Goal: Transaction & Acquisition: Purchase product/service

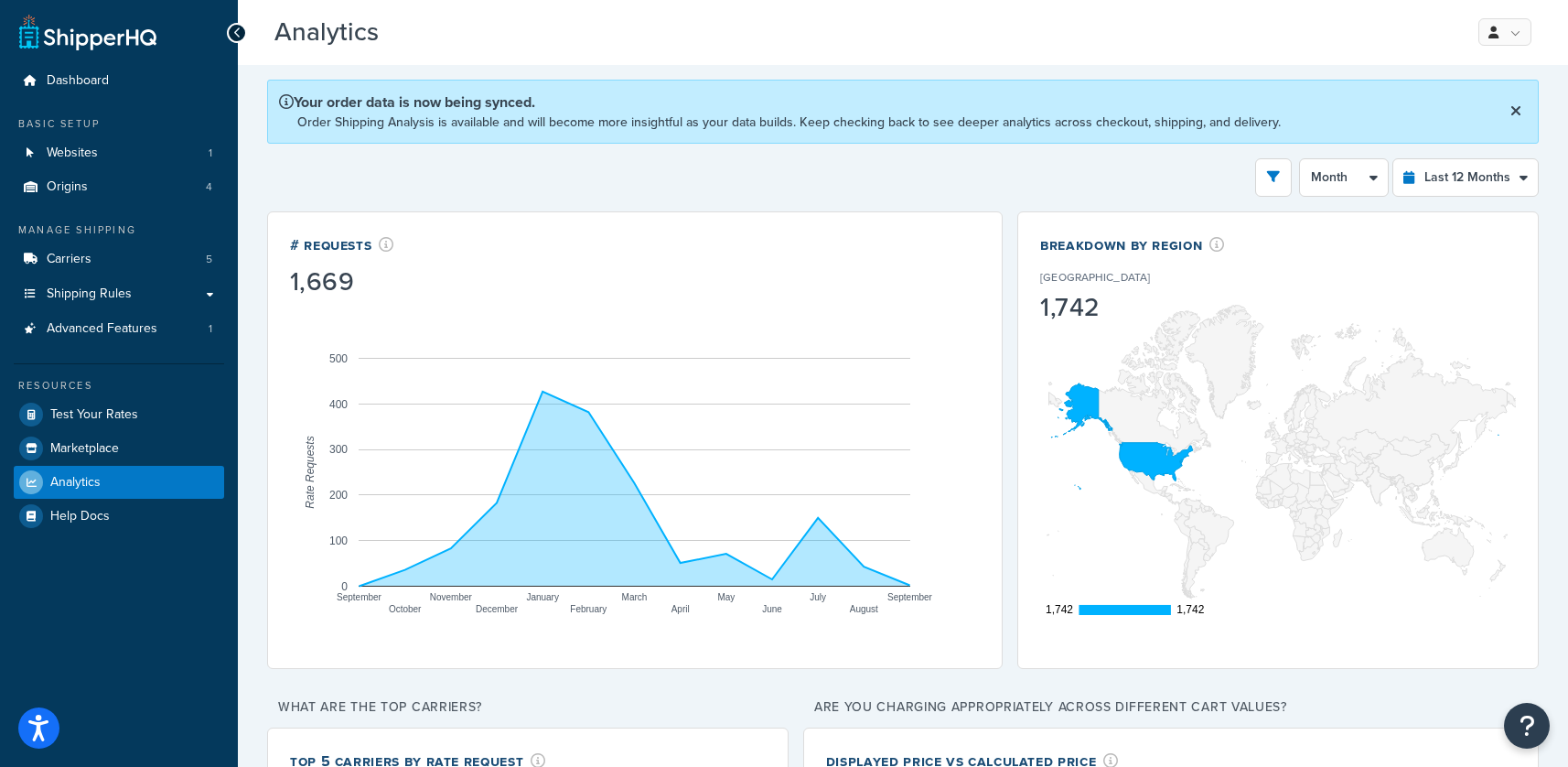
select select "last_year"
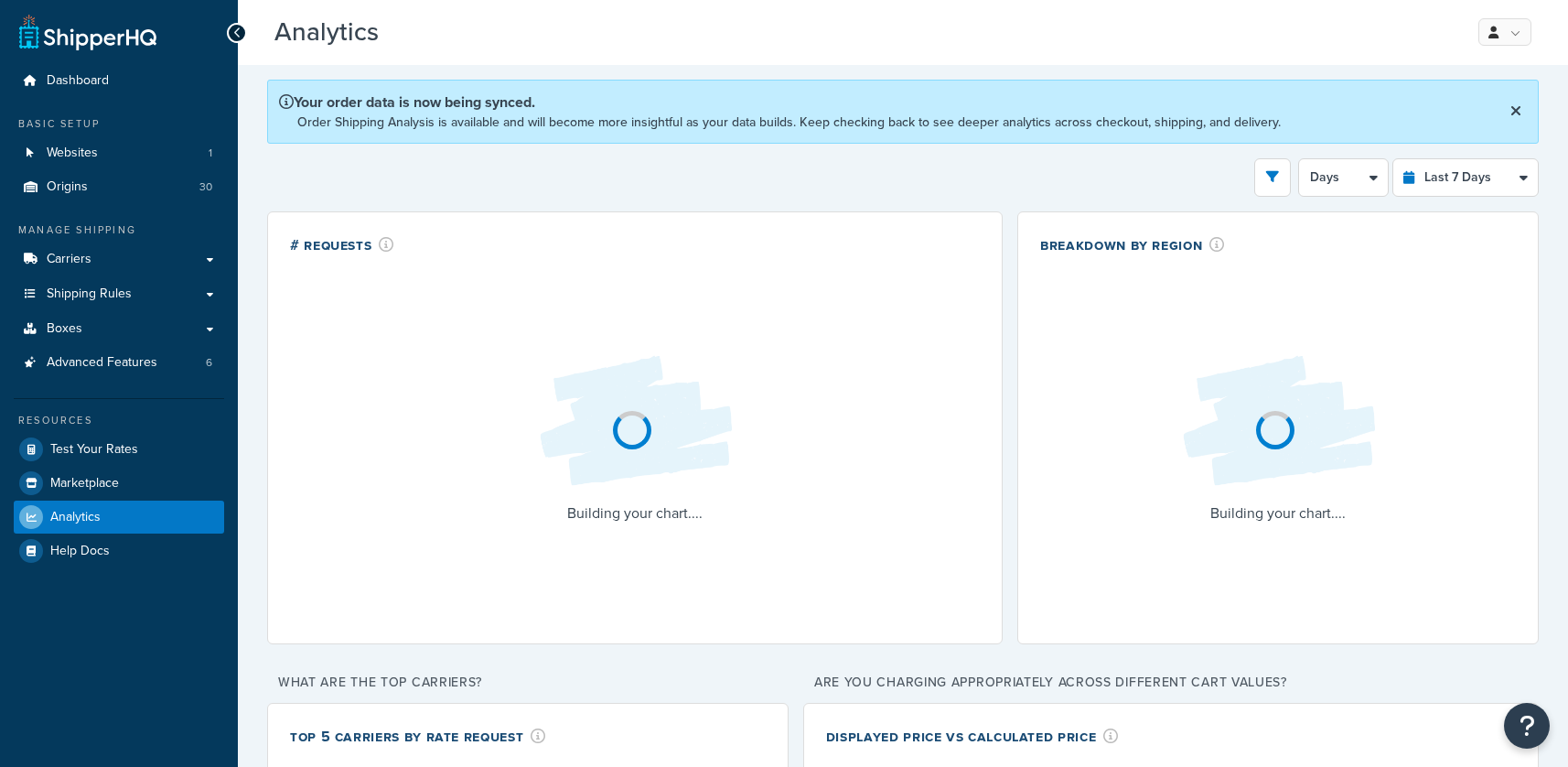
select select "last_7_days"
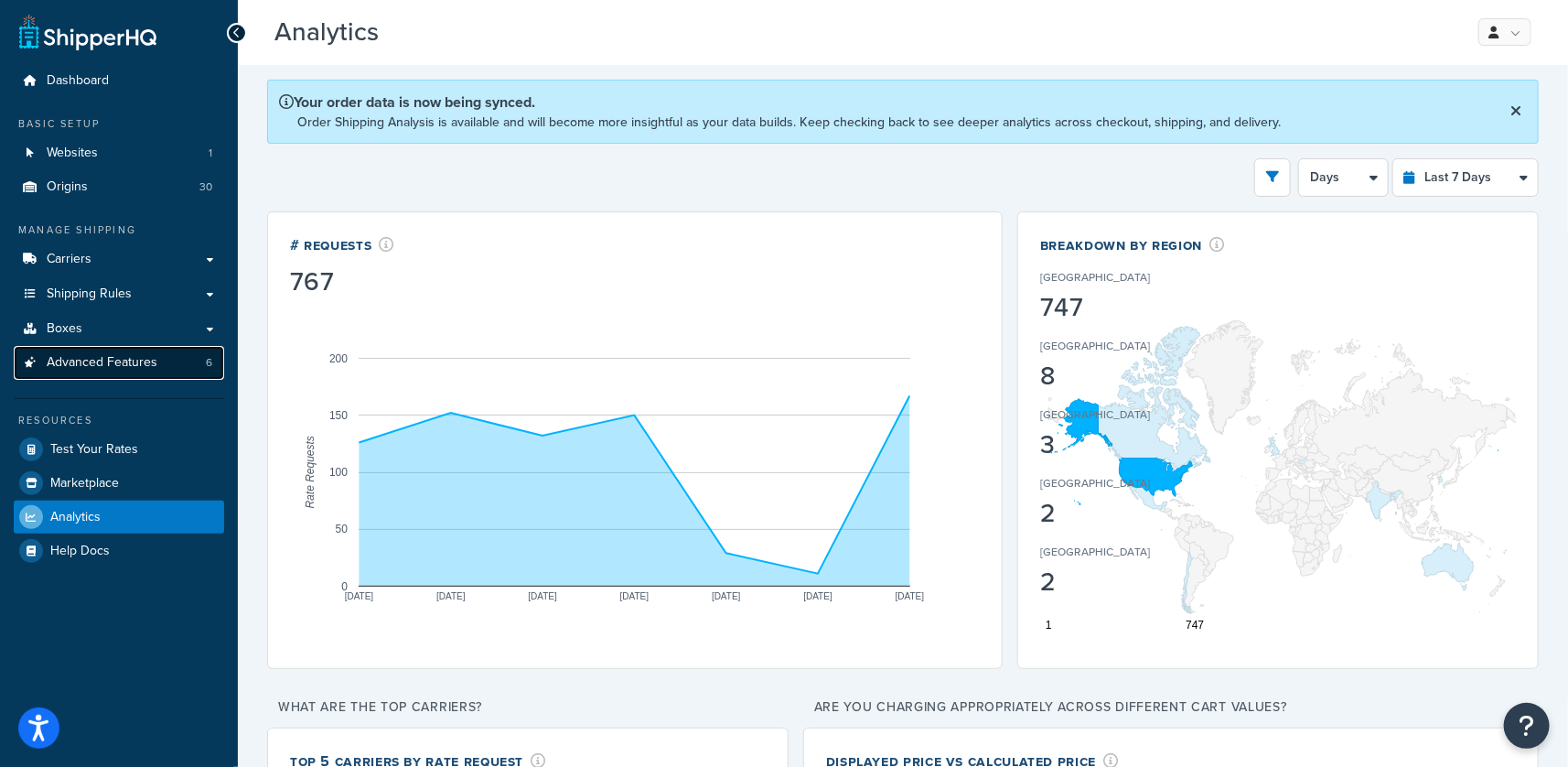
click at [101, 375] on link "Advanced Features 6" at bounding box center [119, 363] width 210 height 34
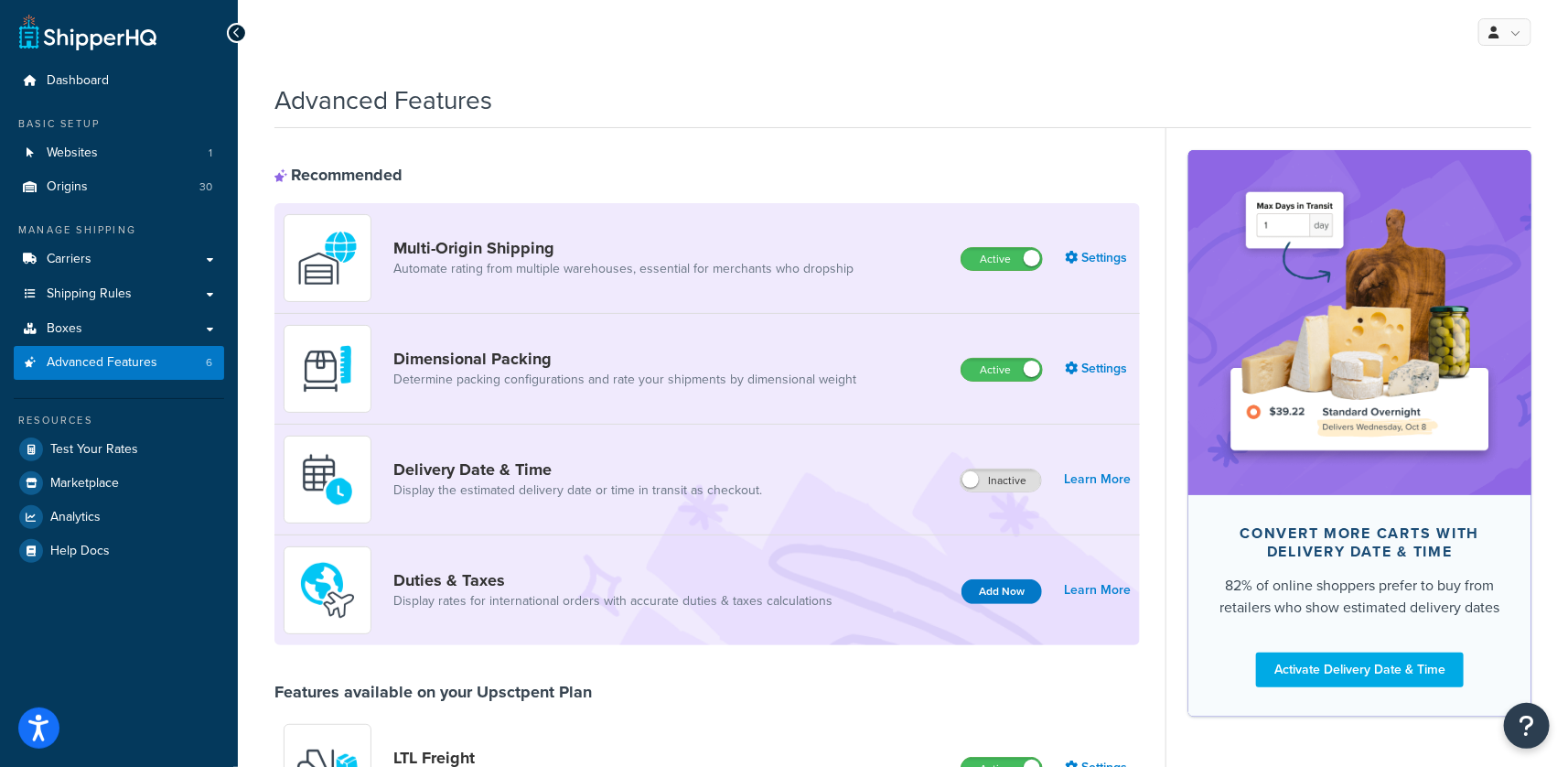
click at [898, 584] on div "Duties & Taxes Display rates for international orders with accurate duties & ta…" at bounding box center [706, 590] width 865 height 110
drag, startPoint x: 962, startPoint y: 624, endPoint x: 987, endPoint y: 610, distance: 28.7
click at [965, 623] on div "Duties & Taxes Display rates for international orders with accurate duties & ta…" at bounding box center [706, 590] width 865 height 110
click at [1002, 593] on button "Add Now" at bounding box center [1001, 591] width 81 height 24
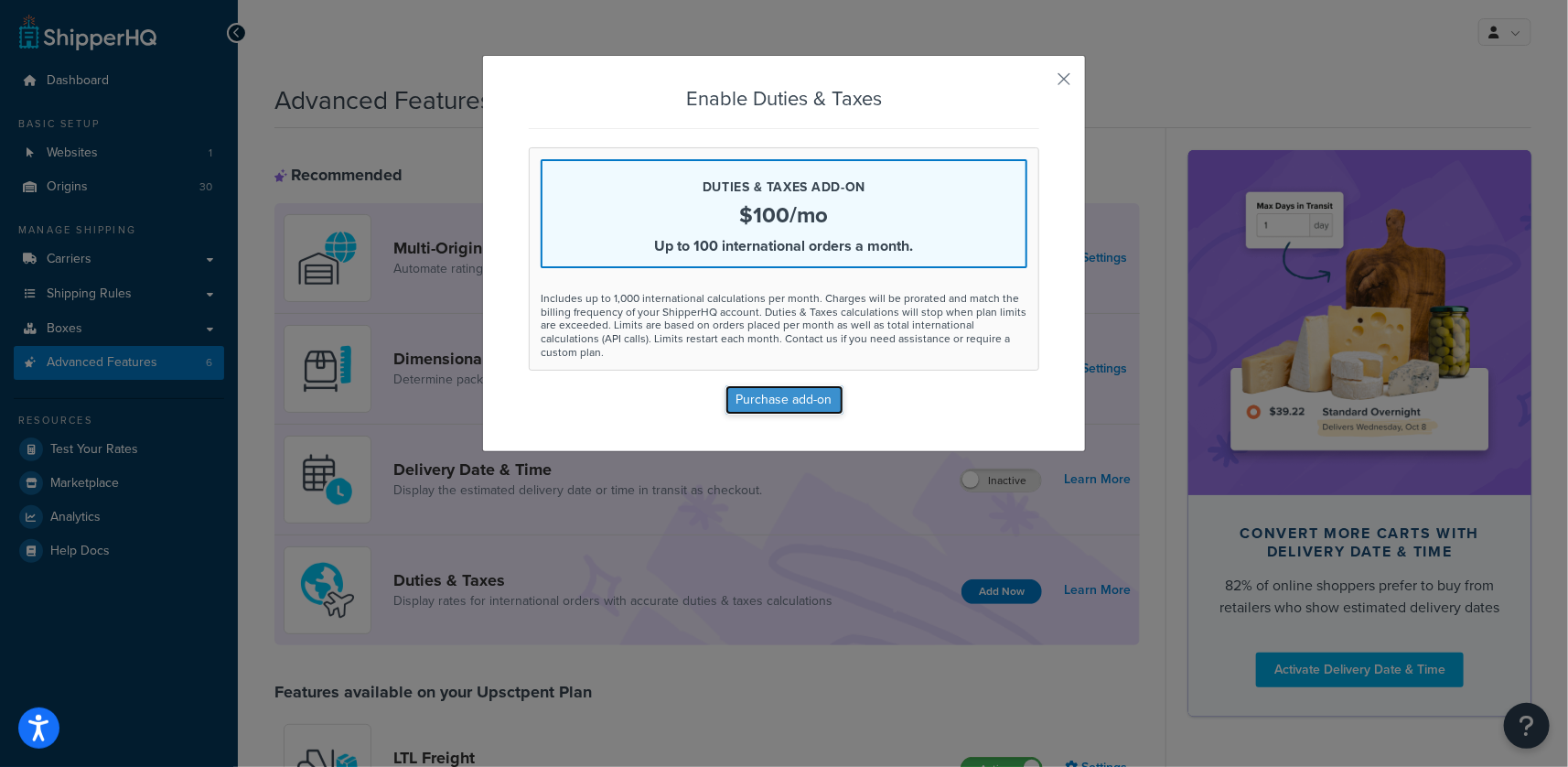
click at [781, 390] on button "Purchase add-on" at bounding box center [784, 399] width 118 height 29
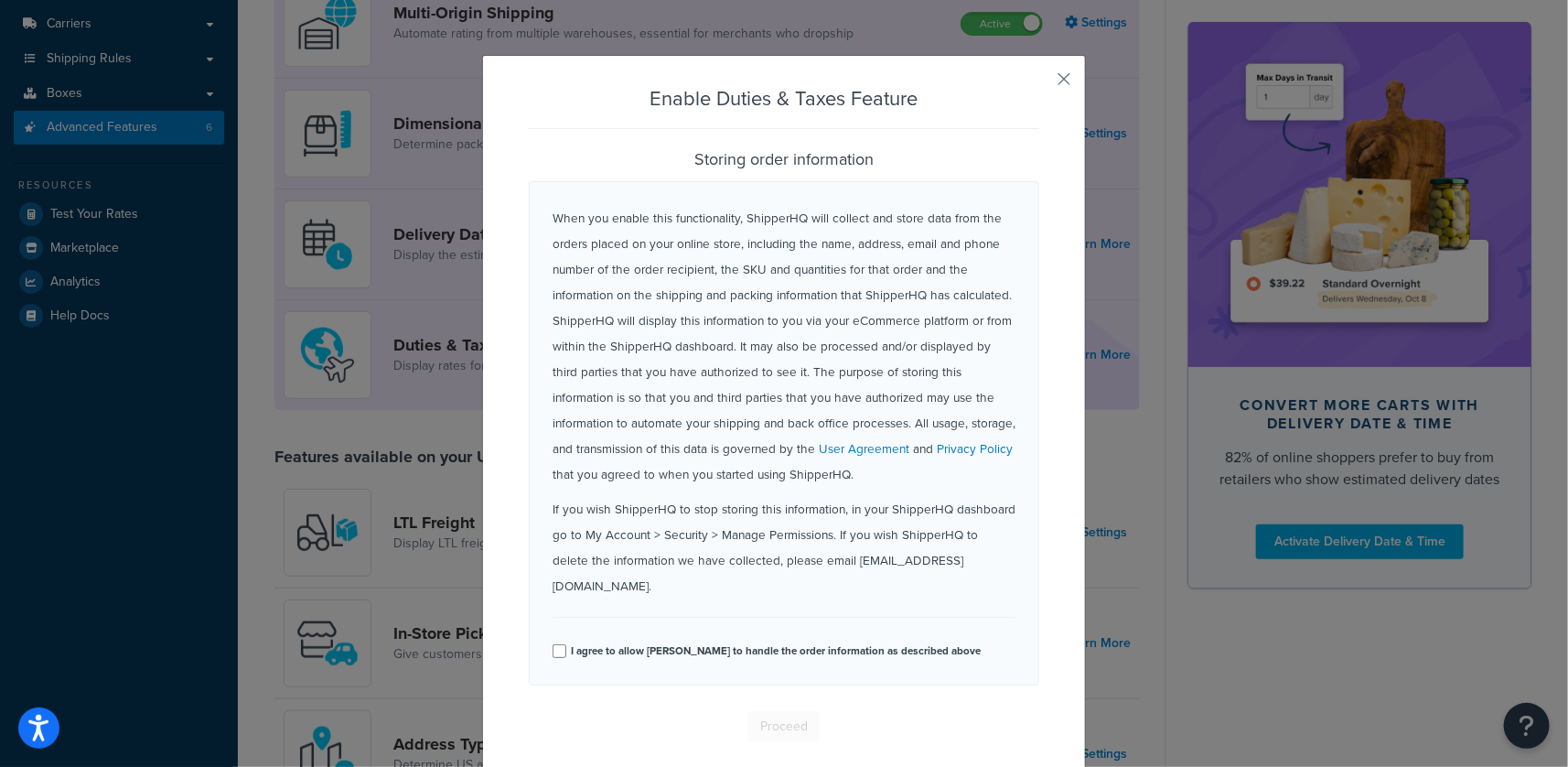
scroll to position [240, 0]
click at [1039, 84] on button "button" at bounding box center [1036, 86] width 5 height 5
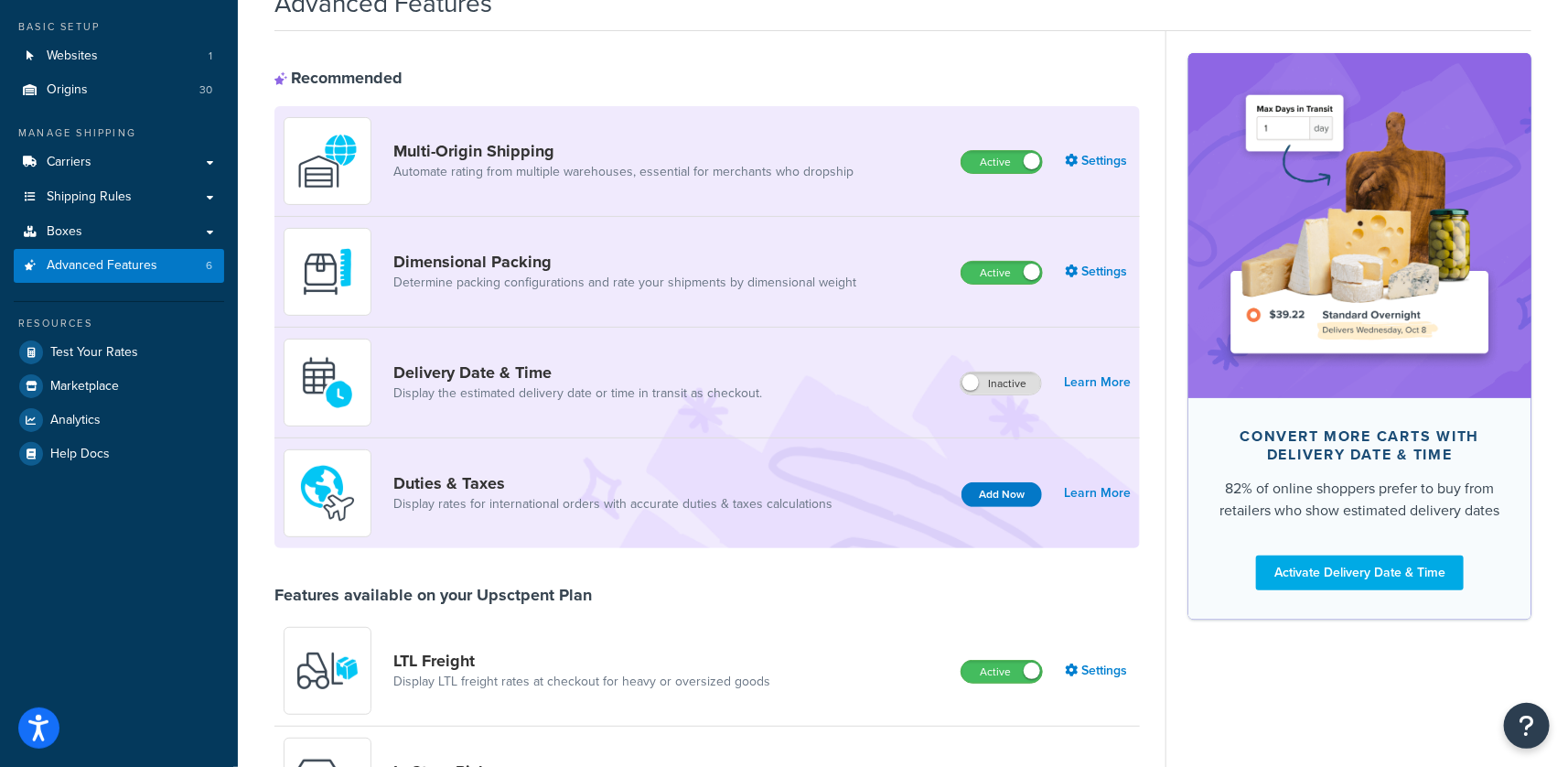
scroll to position [0, 0]
